Goal: Task Accomplishment & Management: Use online tool/utility

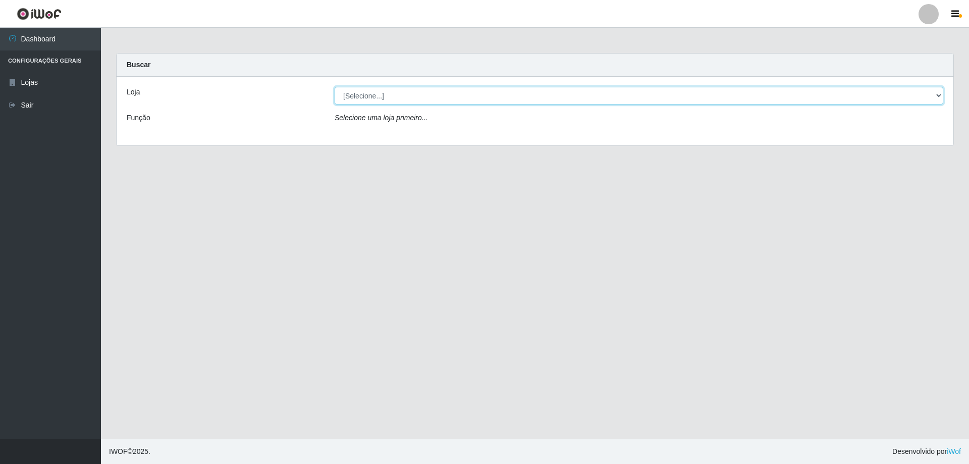
click at [434, 100] on select "[Selecione...] Atacado Vem - [STREET_ADDRESS]" at bounding box center [639, 96] width 609 height 18
select select "461"
click at [335, 87] on select "[Selecione...] Atacado Vem - [STREET_ADDRESS]" at bounding box center [639, 96] width 609 height 18
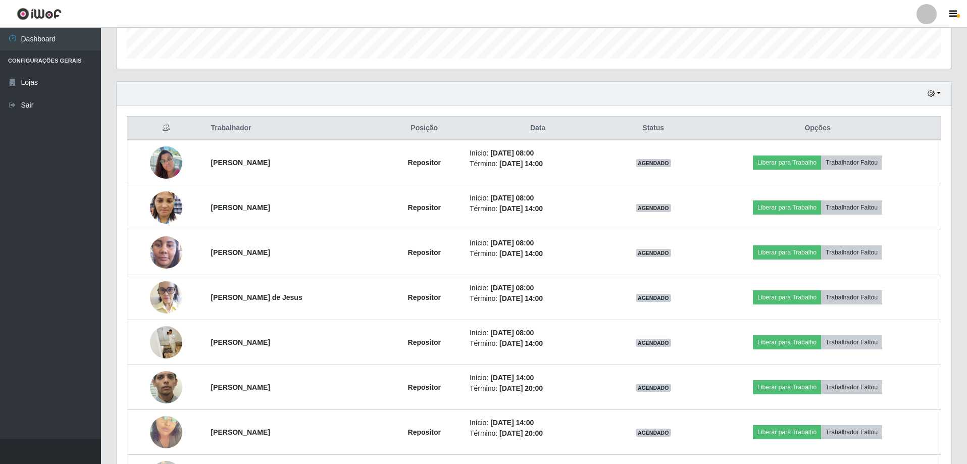
scroll to position [303, 0]
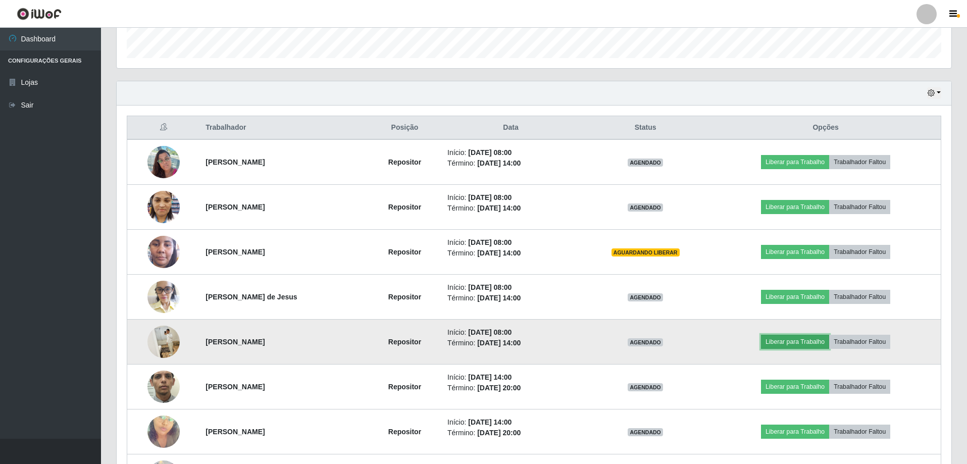
click at [804, 339] on button "Liberar para Trabalho" at bounding box center [795, 342] width 68 height 14
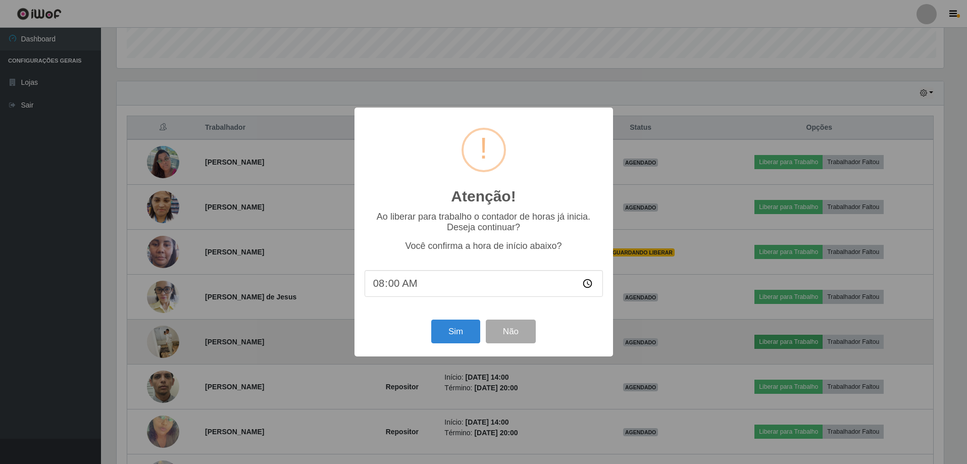
scroll to position [210, 830]
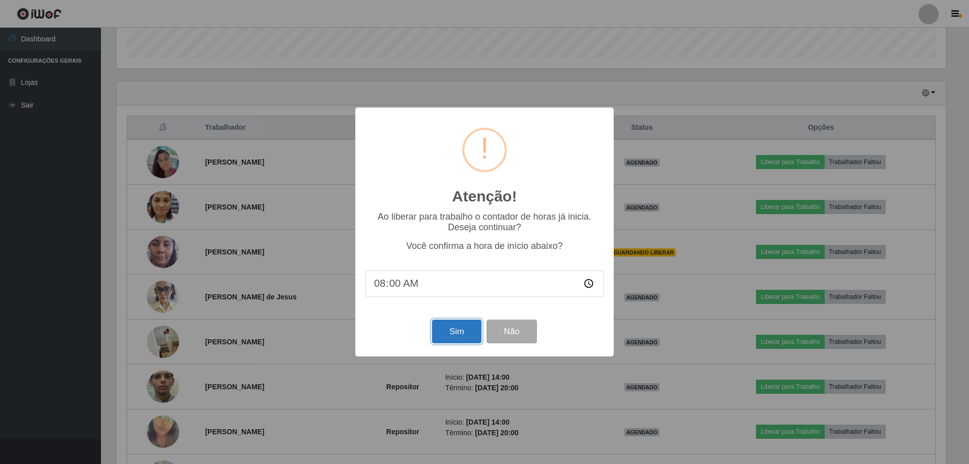
click at [444, 327] on button "Sim" at bounding box center [456, 332] width 49 height 24
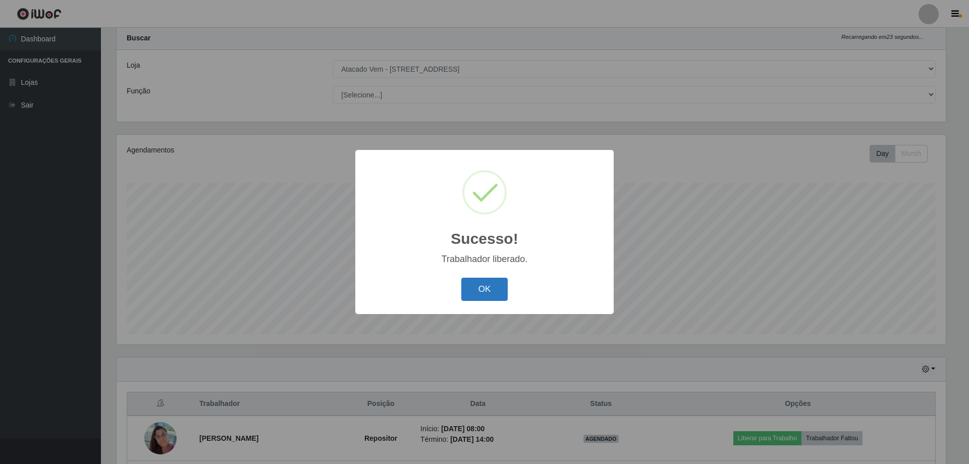
click at [474, 286] on button "OK" at bounding box center [485, 290] width 47 height 24
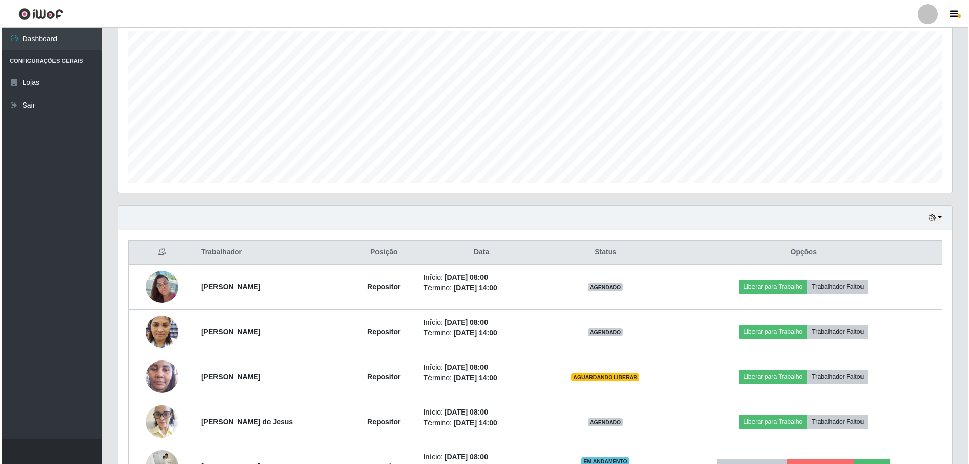
scroll to position [229, 0]
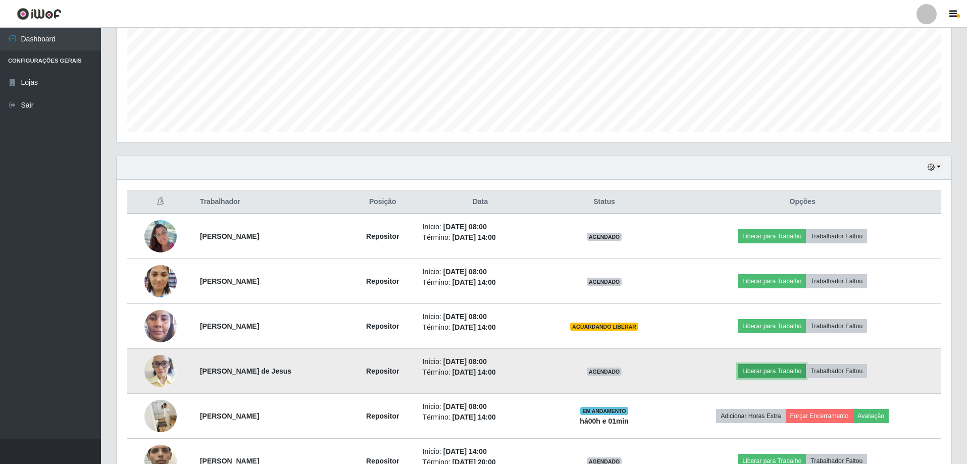
click at [753, 369] on button "Liberar para Trabalho" at bounding box center [772, 371] width 68 height 14
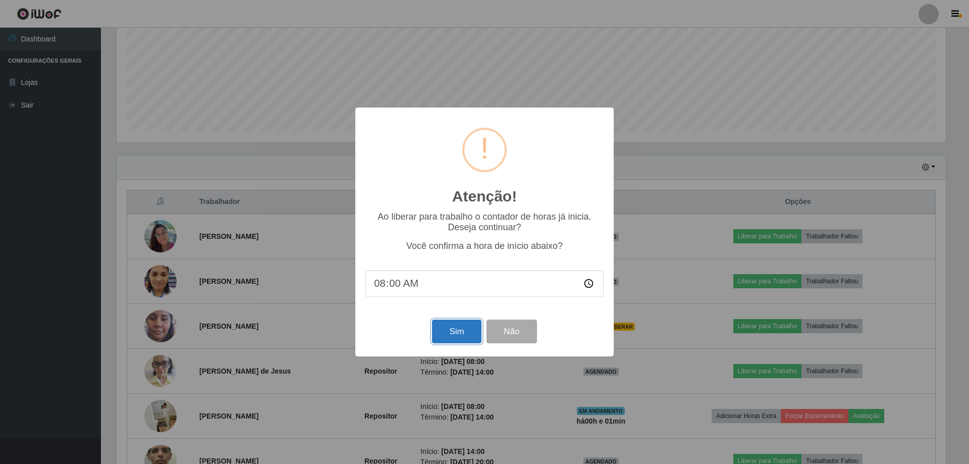
click at [439, 334] on button "Sim" at bounding box center [456, 332] width 49 height 24
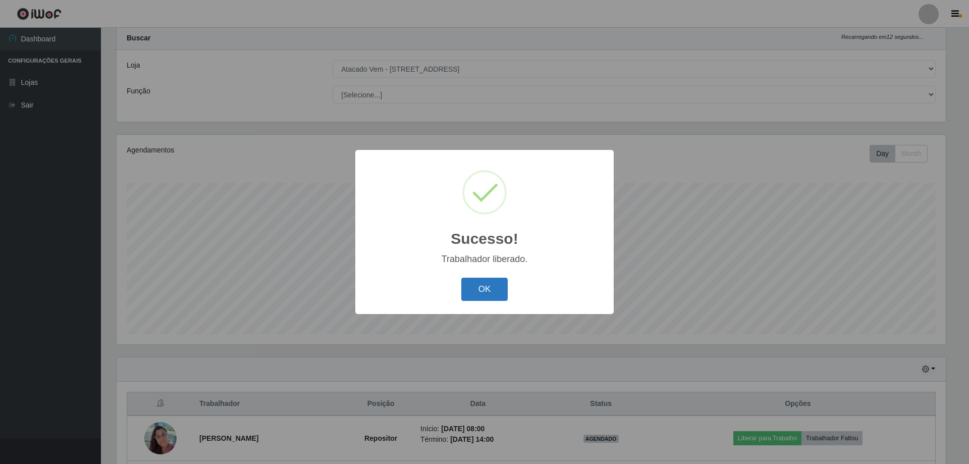
click at [478, 290] on button "OK" at bounding box center [485, 290] width 47 height 24
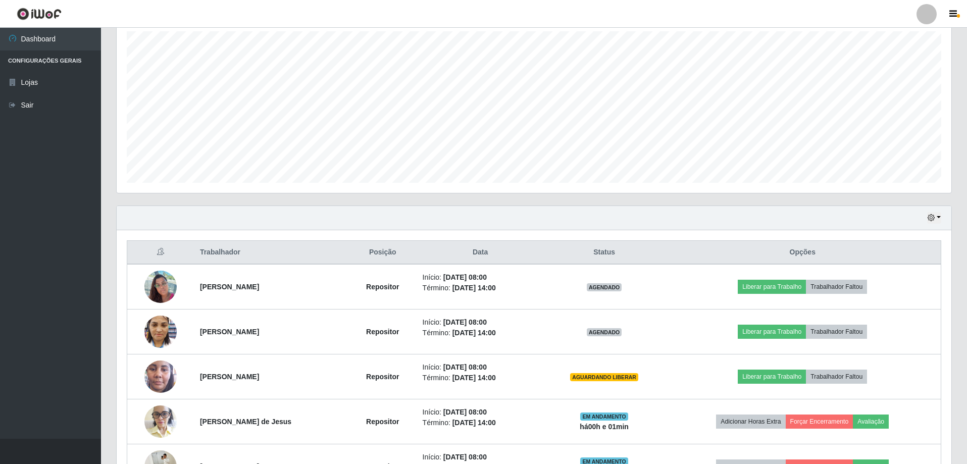
scroll to position [229, 0]
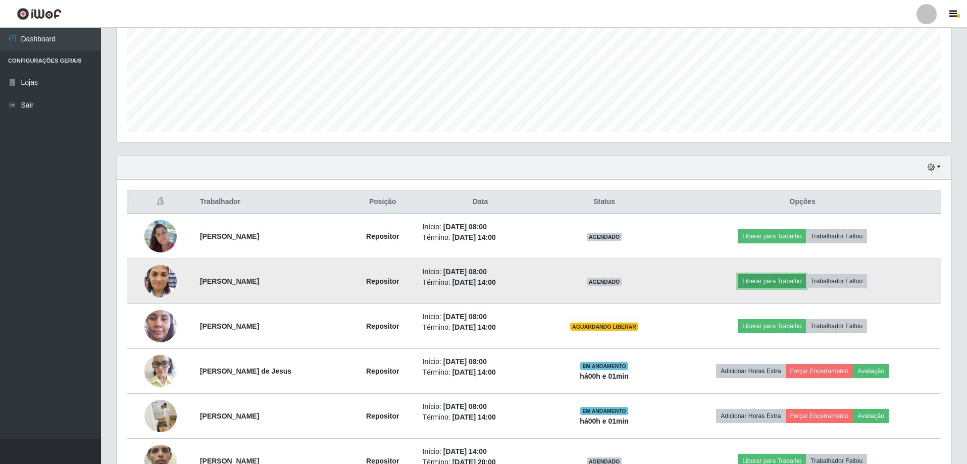
click at [779, 282] on button "Liberar para Trabalho" at bounding box center [772, 281] width 68 height 14
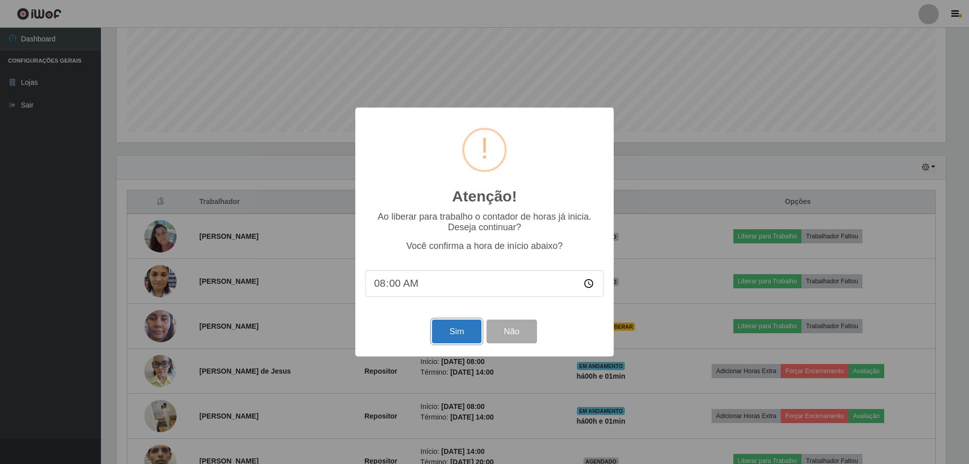
click at [452, 332] on button "Sim" at bounding box center [456, 332] width 49 height 24
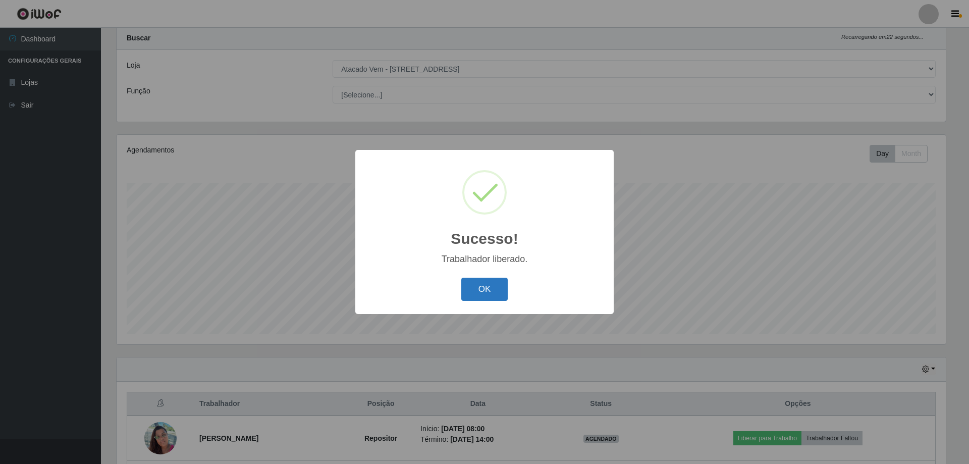
click at [481, 294] on button "OK" at bounding box center [485, 290] width 47 height 24
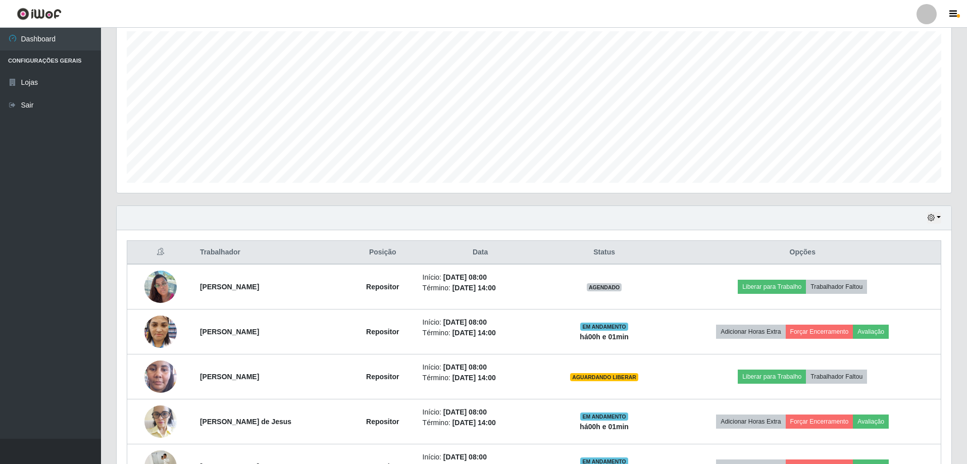
scroll to position [0, 0]
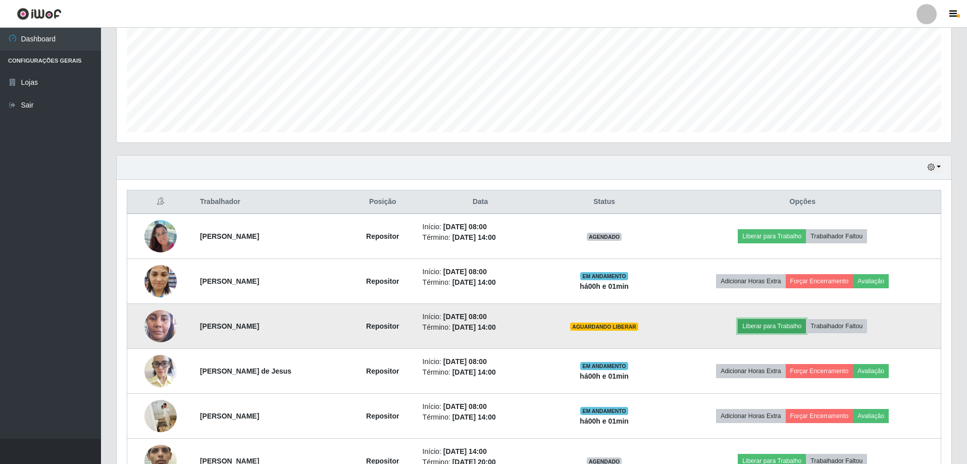
click at [791, 324] on button "Liberar para Trabalho" at bounding box center [772, 326] width 68 height 14
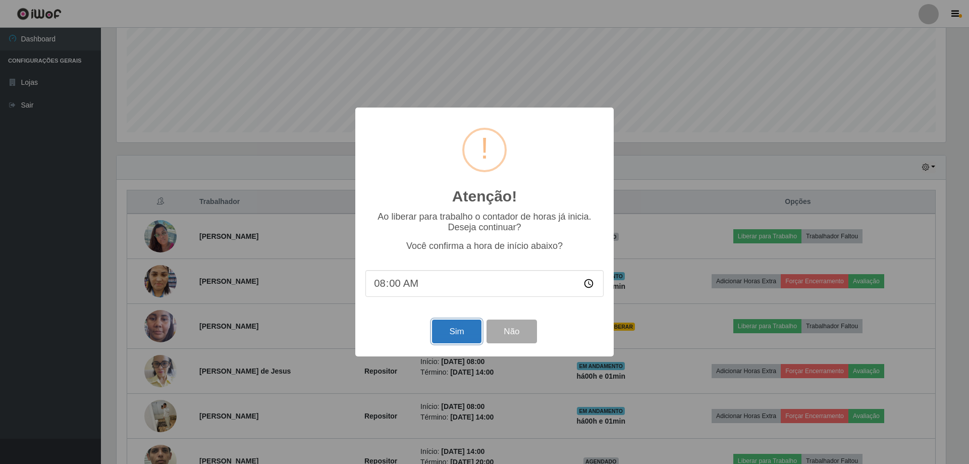
click at [457, 340] on button "Sim" at bounding box center [456, 332] width 49 height 24
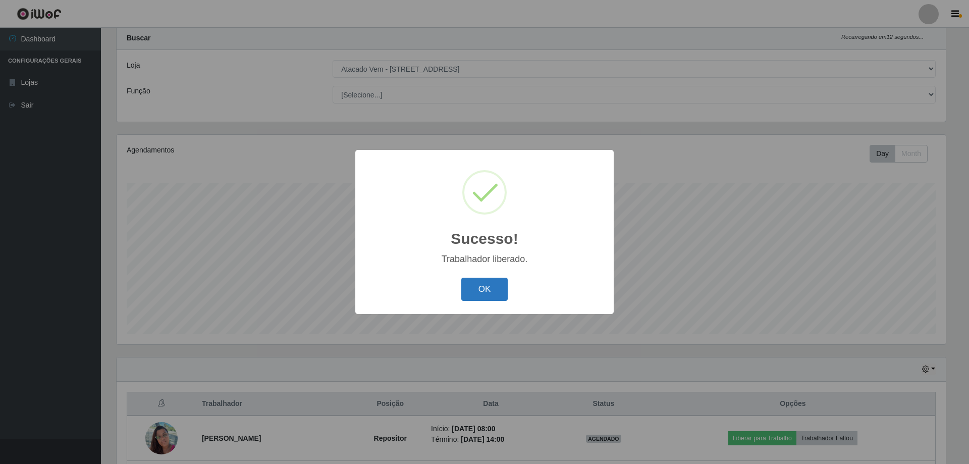
click at [483, 292] on button "OK" at bounding box center [485, 290] width 47 height 24
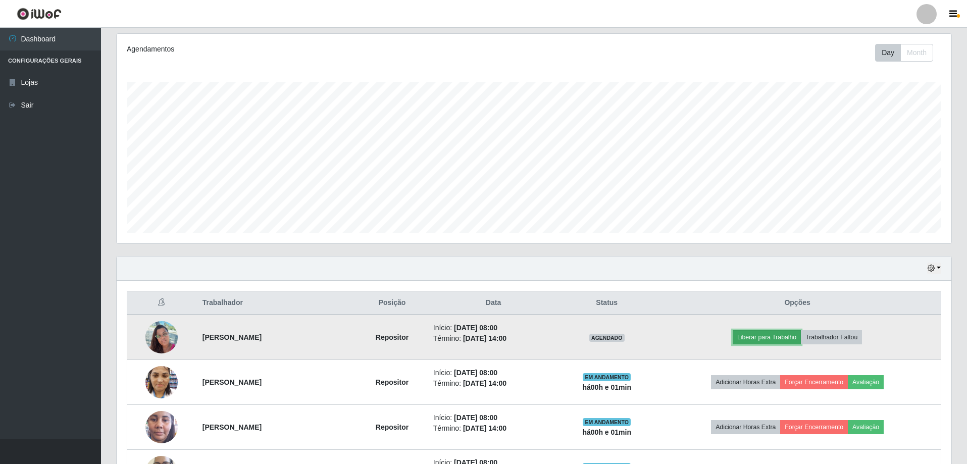
click at [745, 336] on button "Liberar para Trabalho" at bounding box center [767, 337] width 68 height 14
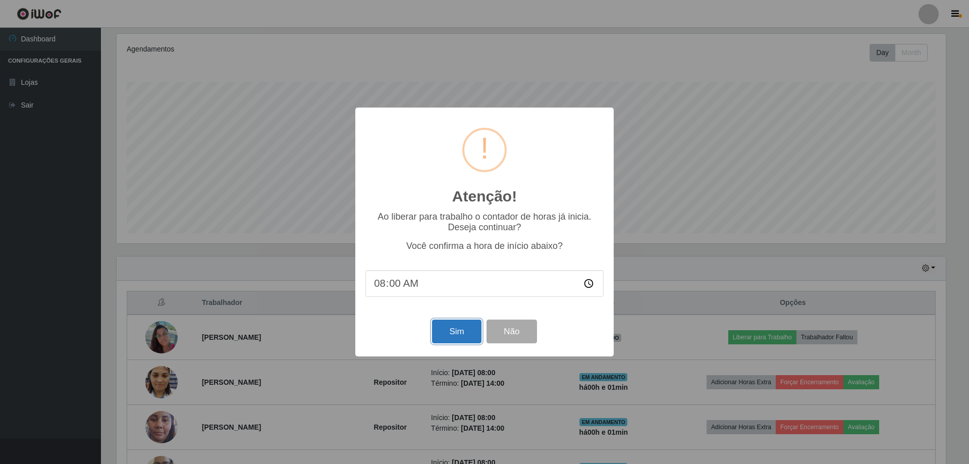
click at [465, 337] on button "Sim" at bounding box center [456, 332] width 49 height 24
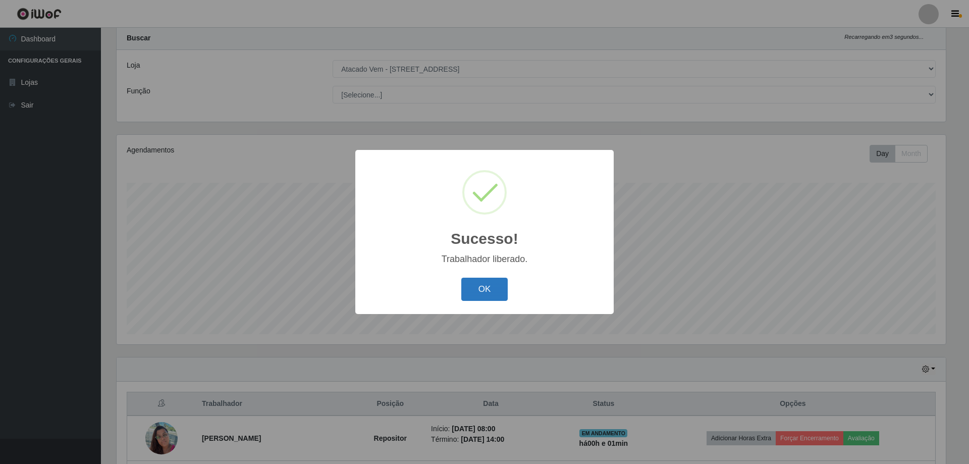
click at [473, 292] on button "OK" at bounding box center [485, 290] width 47 height 24
